Goal: Communication & Community: Share content

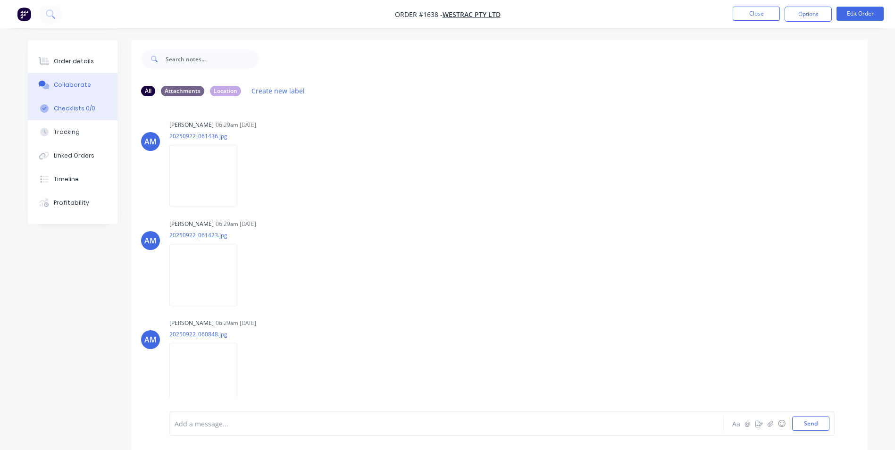
scroll to position [394, 0]
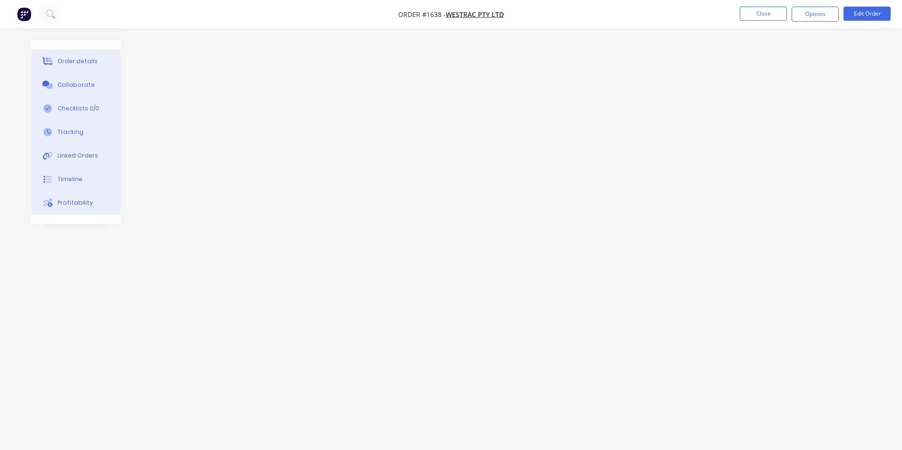
click at [82, 81] on div "Collaborate" at bounding box center [76, 85] width 37 height 8
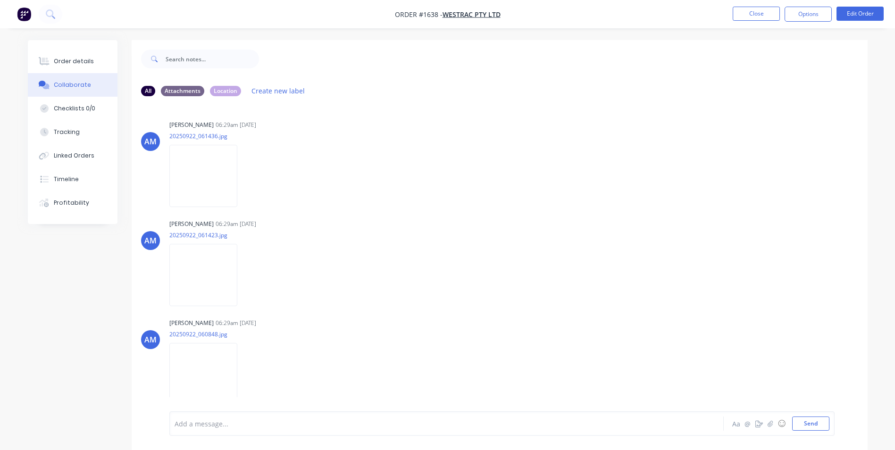
drag, startPoint x: 73, startPoint y: 85, endPoint x: 76, endPoint y: 89, distance: 5.3
click at [75, 89] on div "Collaborate" at bounding box center [72, 85] width 37 height 8
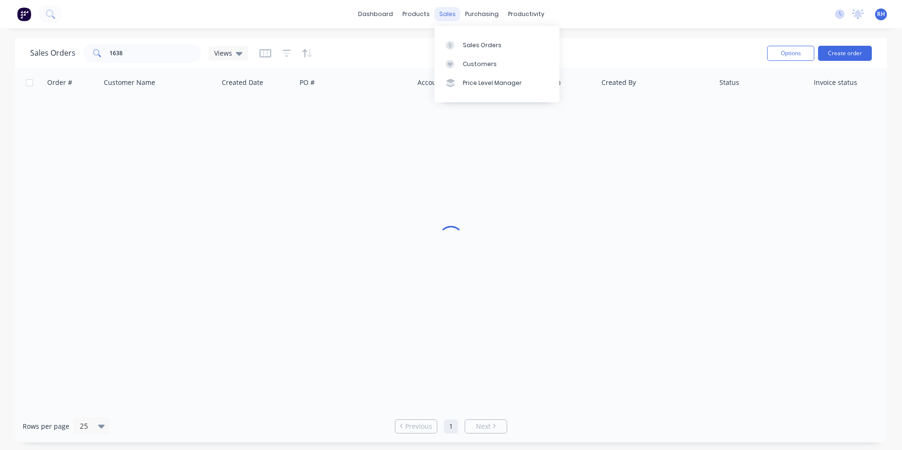
click at [441, 18] on div "sales" at bounding box center [447, 14] width 26 height 14
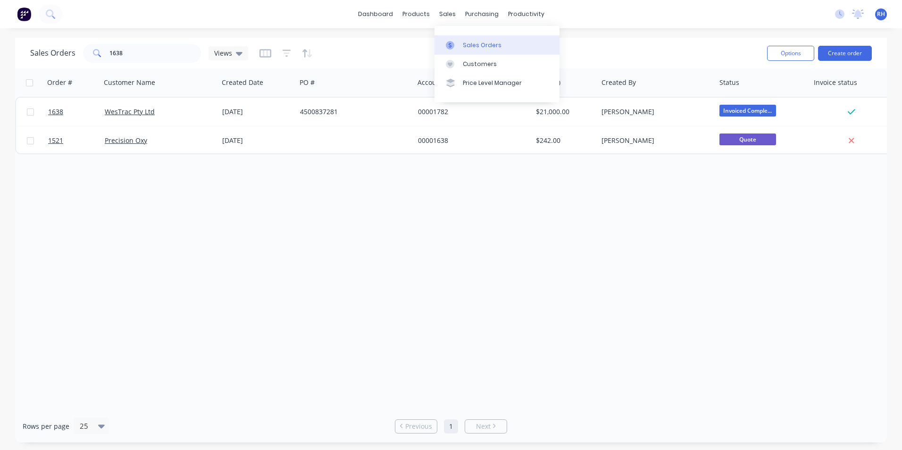
click at [509, 48] on link "Sales Orders" at bounding box center [496, 44] width 125 height 19
click at [496, 46] on div "Sales Orders" at bounding box center [482, 45] width 39 height 8
click at [151, 58] on input "1638" at bounding box center [155, 53] width 92 height 19
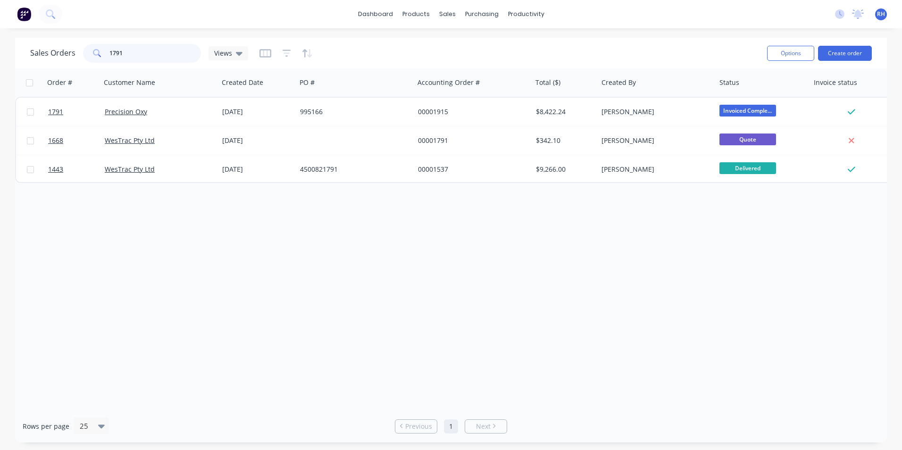
type input "1791"
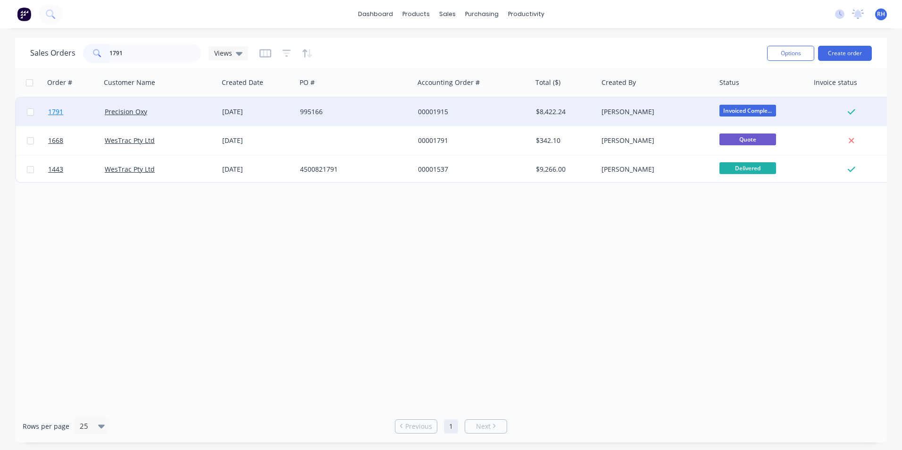
click at [52, 115] on span "1791" at bounding box center [55, 111] width 15 height 9
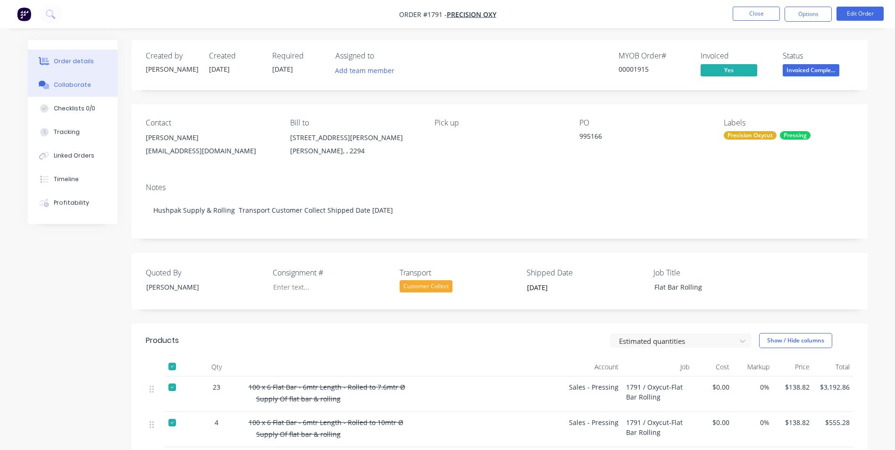
click at [85, 83] on div "Collaborate" at bounding box center [72, 85] width 37 height 8
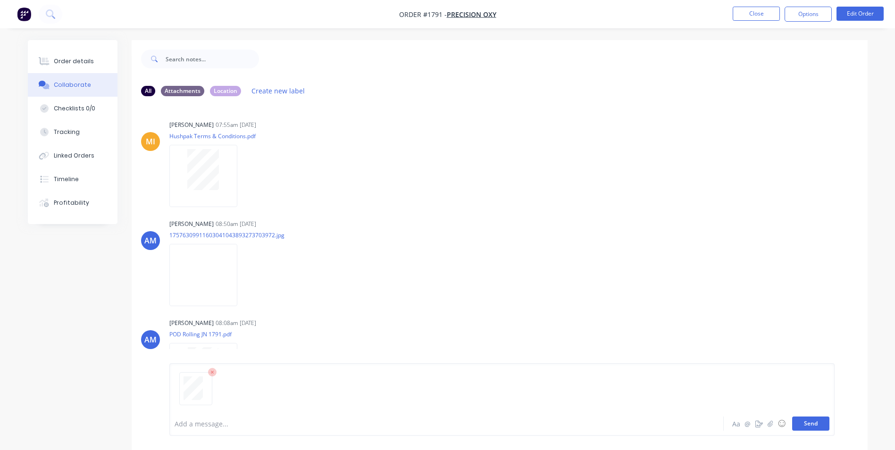
click at [809, 426] on button "Send" at bounding box center [810, 423] width 37 height 14
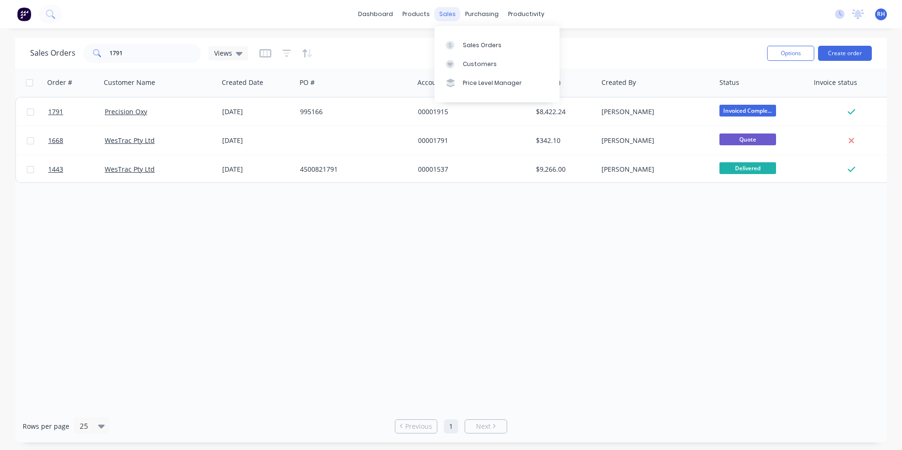
click at [440, 14] on div "sales" at bounding box center [447, 14] width 26 height 14
click at [141, 55] on input "1791" at bounding box center [155, 53] width 92 height 19
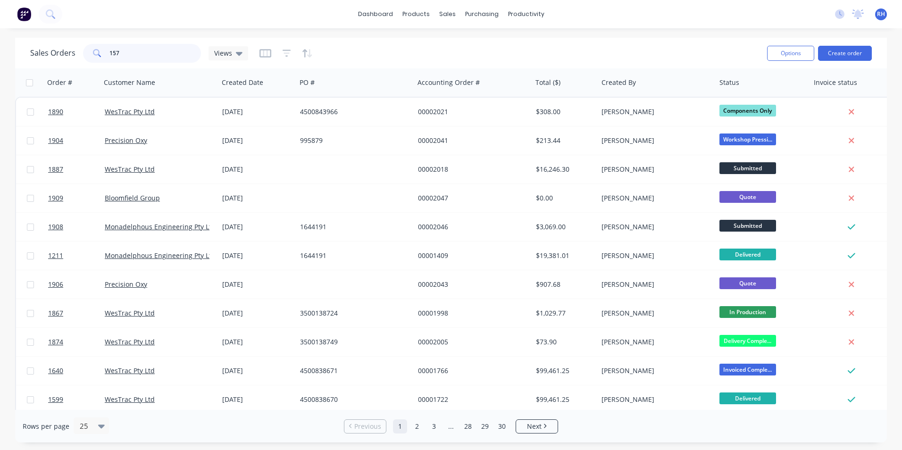
type input "1577"
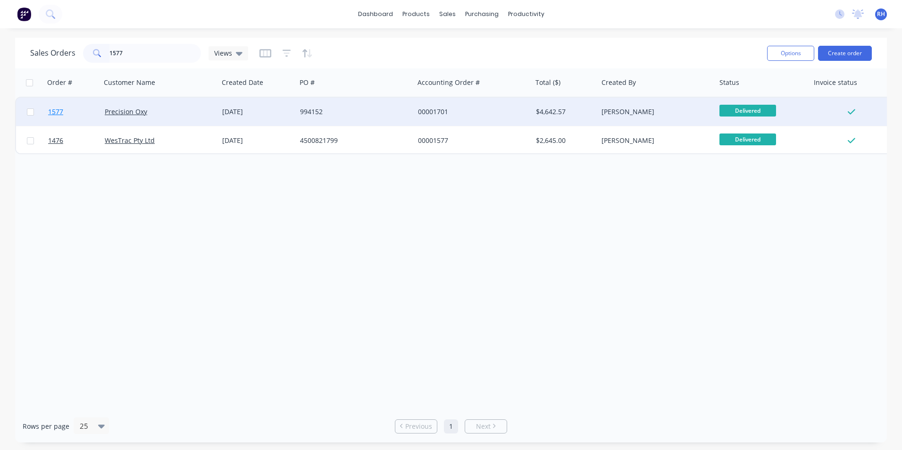
click at [55, 110] on span "1577" at bounding box center [55, 111] width 15 height 9
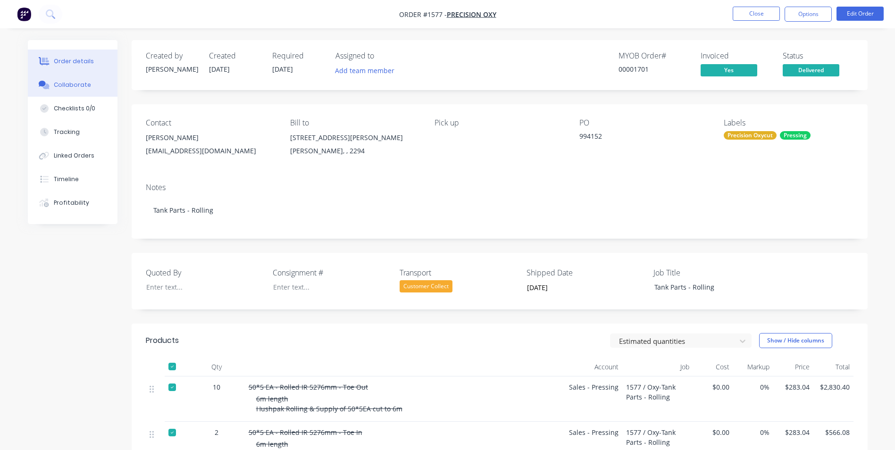
click at [94, 92] on button "Collaborate" at bounding box center [73, 85] width 90 height 24
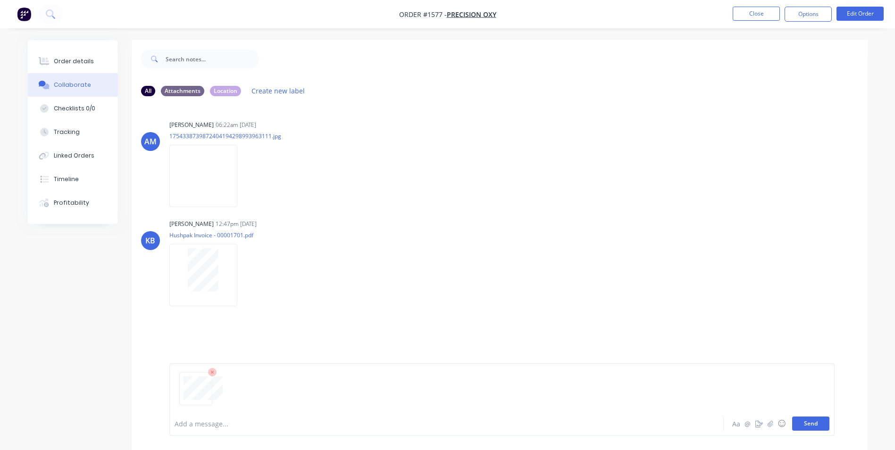
click at [814, 423] on button "Send" at bounding box center [810, 423] width 37 height 14
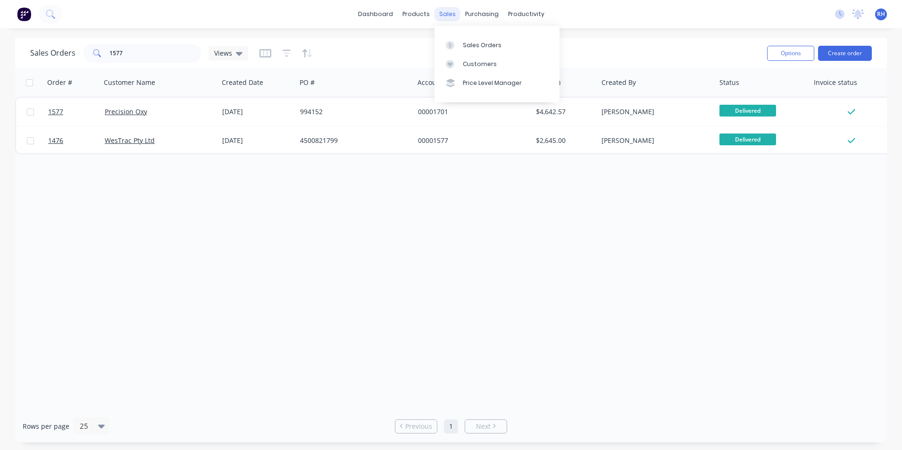
click at [443, 19] on div "sales" at bounding box center [447, 14] width 26 height 14
click at [477, 47] on div "Sales Orders" at bounding box center [482, 45] width 39 height 8
click at [137, 53] on input "1577" at bounding box center [155, 53] width 92 height 19
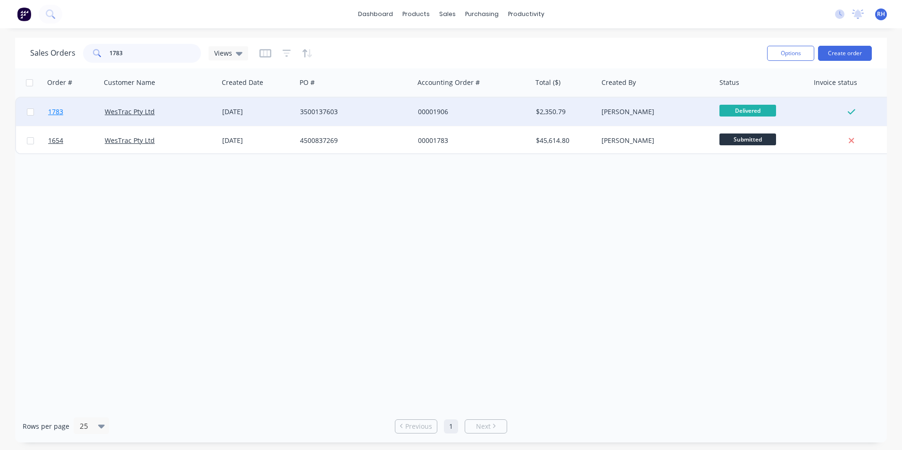
type input "1783"
click at [61, 116] on span "1783" at bounding box center [55, 111] width 15 height 9
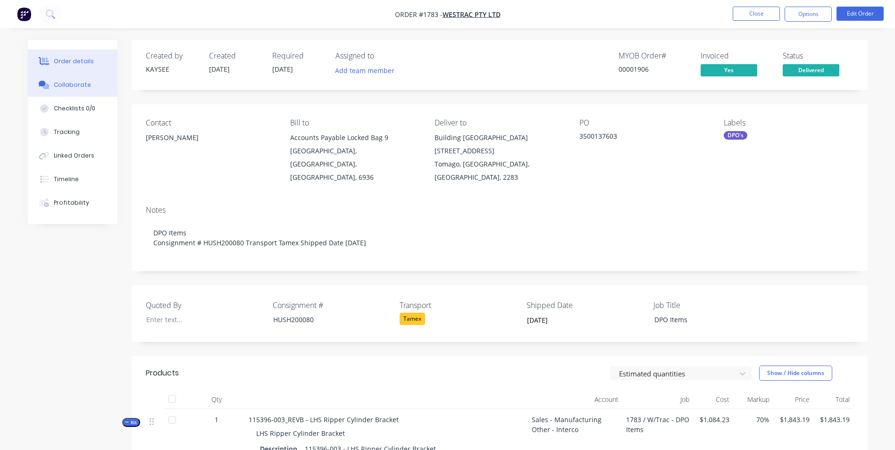
click at [80, 90] on button "Collaborate" at bounding box center [73, 85] width 90 height 24
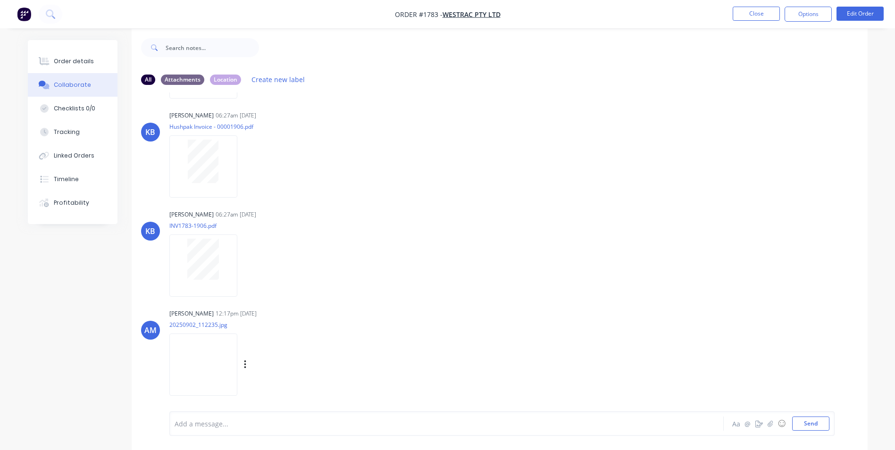
scroll to position [14, 0]
click at [826, 426] on button "Send" at bounding box center [810, 423] width 37 height 14
